Goal: Register for event/course

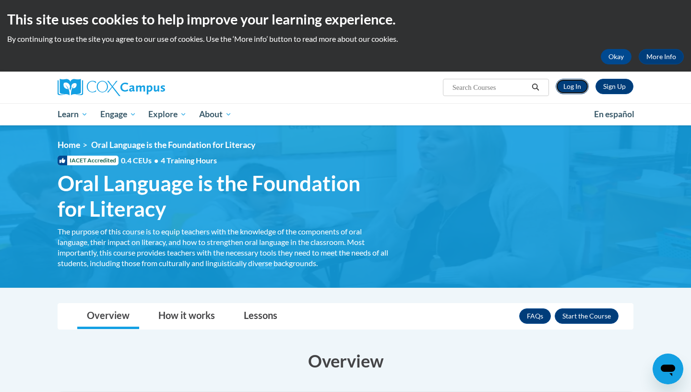
click at [576, 86] on link "Log In" at bounding box center [572, 86] width 33 height 15
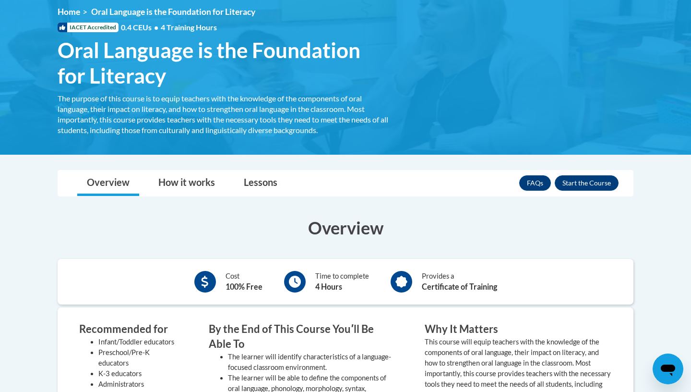
scroll to position [137, 0]
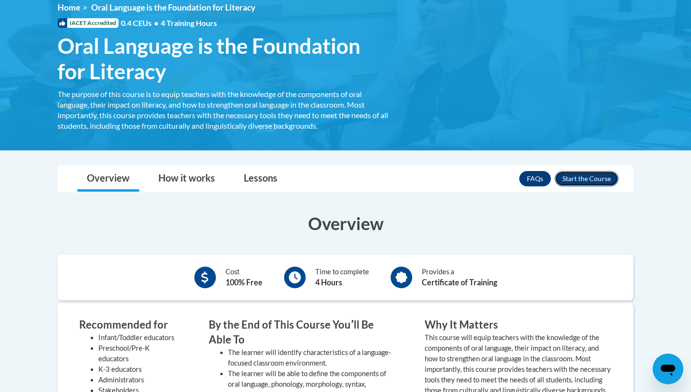
click at [588, 180] on button "Enroll" at bounding box center [587, 178] width 64 height 15
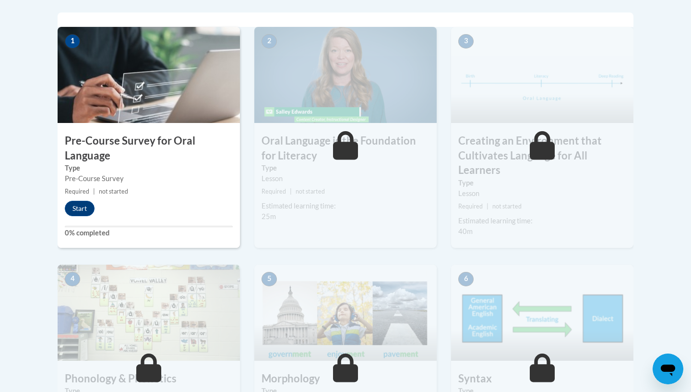
scroll to position [283, 0]
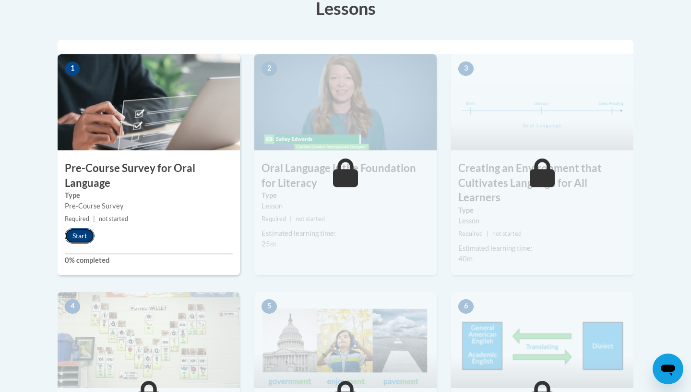
click at [84, 231] on button "Start" at bounding box center [80, 235] width 30 height 15
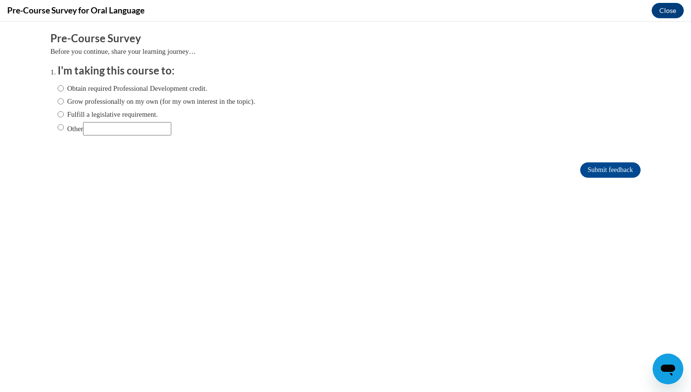
scroll to position [0, 0]
click at [61, 88] on input "Obtain required Professional Development credit." at bounding box center [61, 88] width 6 height 11
radio input "true"
click at [628, 171] on input "Submit feedback" at bounding box center [610, 169] width 60 height 15
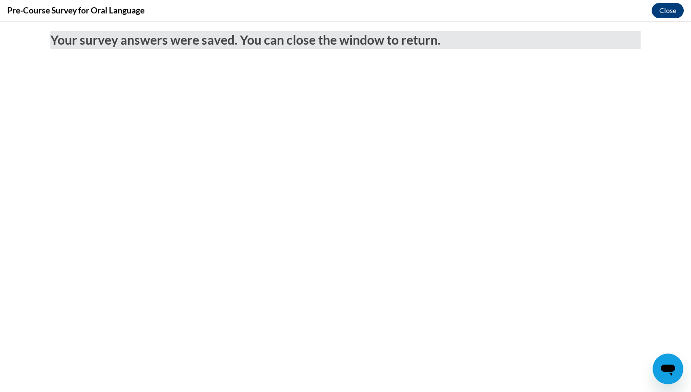
click at [669, 16] on button "Close" at bounding box center [668, 10] width 32 height 15
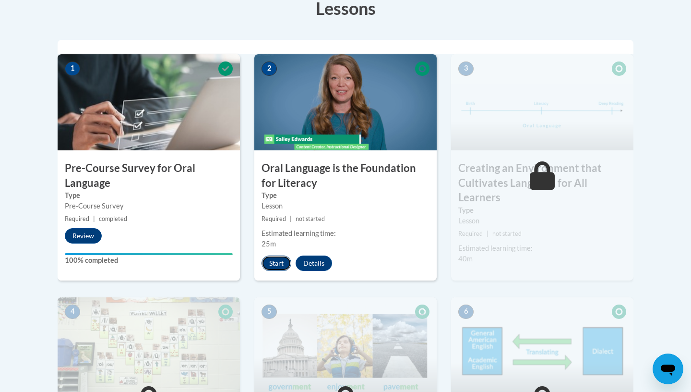
click at [279, 263] on button "Start" at bounding box center [277, 262] width 30 height 15
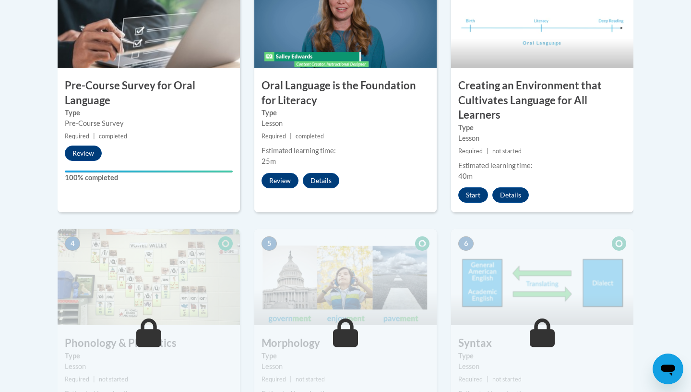
scroll to position [302, 0]
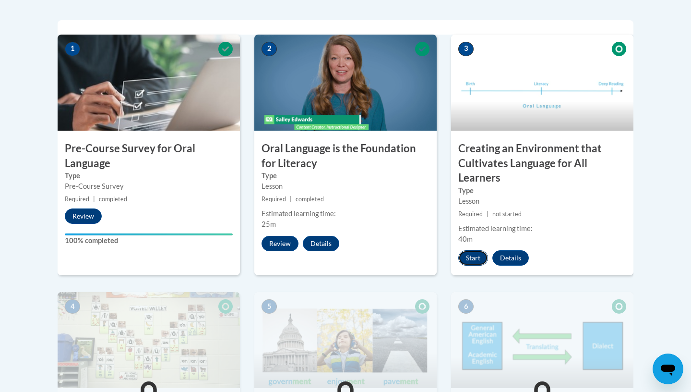
click at [476, 262] on button "Start" at bounding box center [473, 257] width 30 height 15
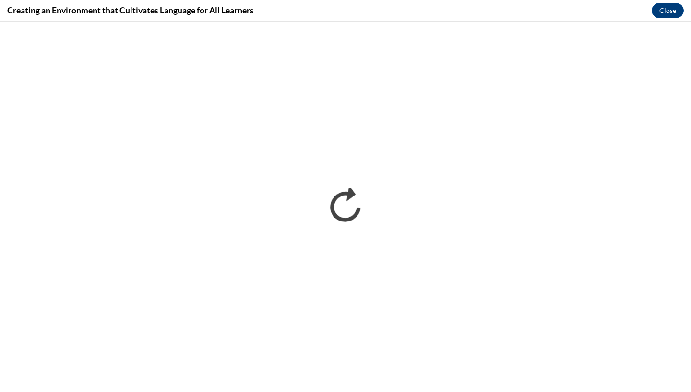
scroll to position [0, 0]
